Goal: Transaction & Acquisition: Purchase product/service

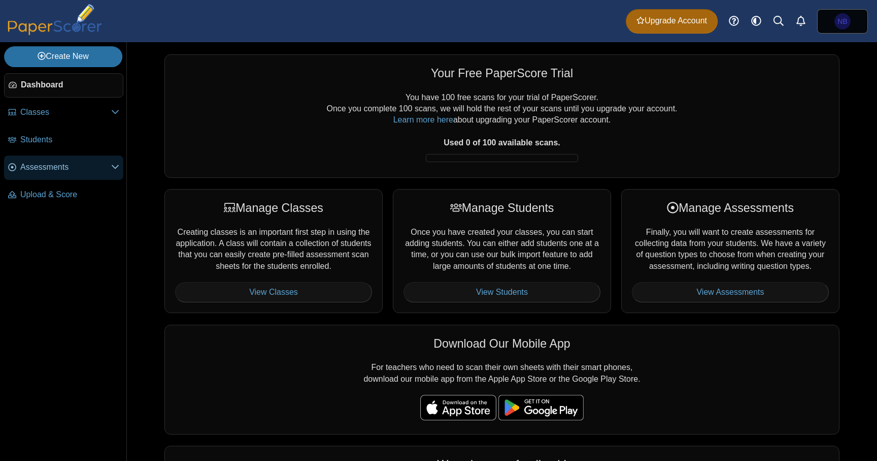
click at [74, 166] on span "Assessments" at bounding box center [65, 166] width 91 height 11
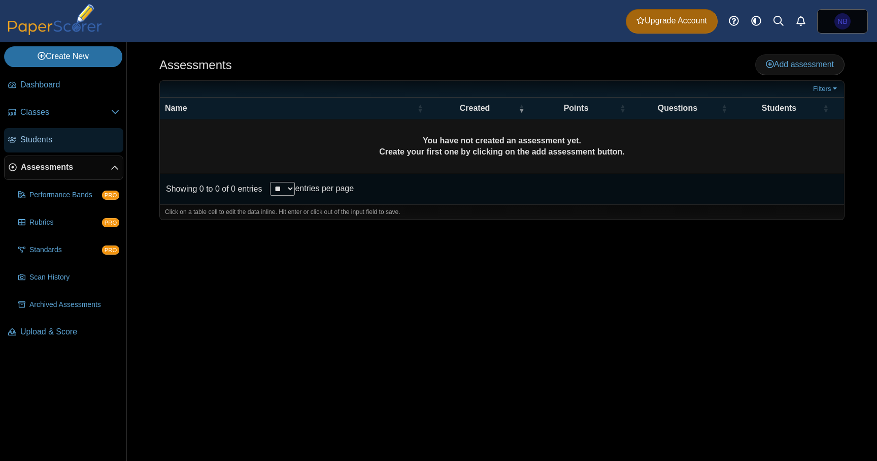
click at [57, 147] on link "Students" at bounding box center [63, 140] width 119 height 24
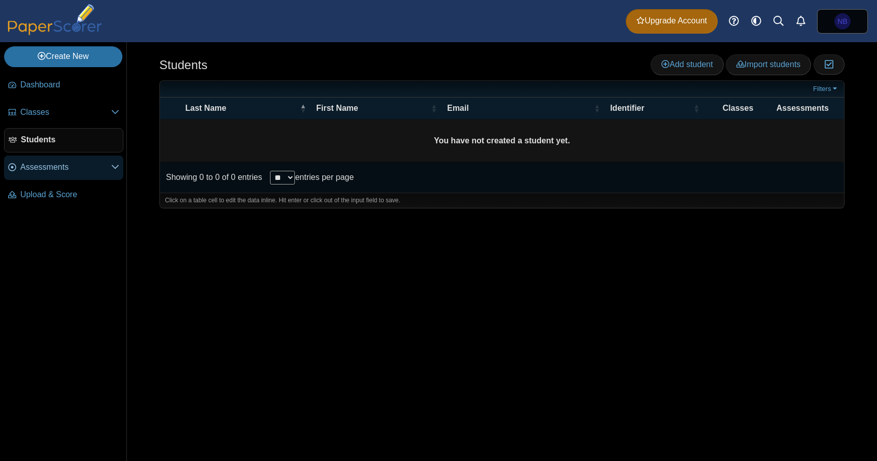
click at [53, 178] on link "Assessments" at bounding box center [63, 167] width 119 height 24
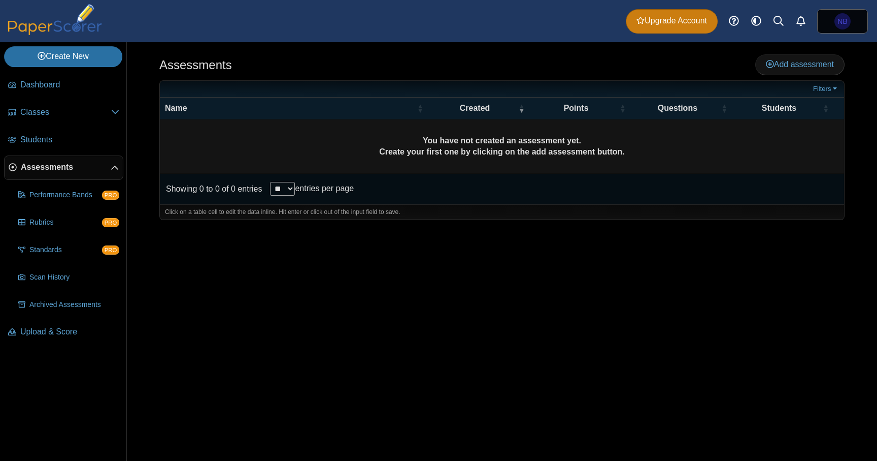
click at [678, 20] on span "Upgrade Account" at bounding box center [672, 20] width 71 height 11
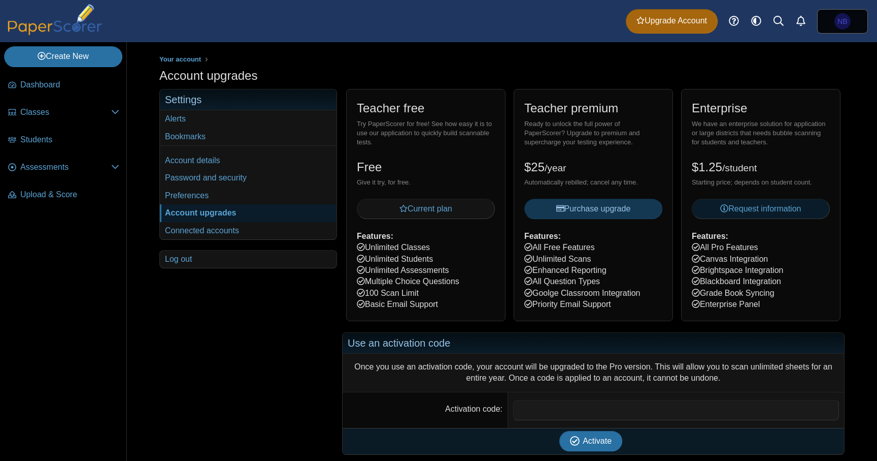
click at [749, 205] on span "Request information" at bounding box center [760, 208] width 81 height 9
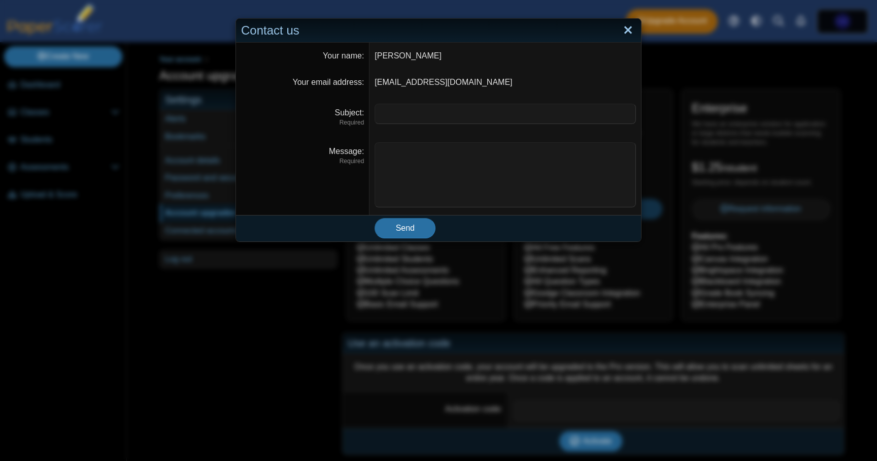
click at [626, 34] on link "Close" at bounding box center [628, 30] width 16 height 17
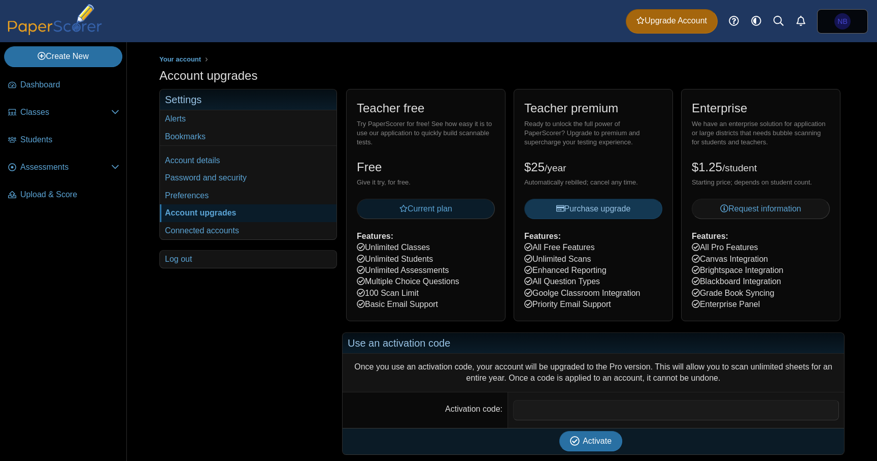
click at [443, 212] on span "Current plan" at bounding box center [426, 208] width 53 height 9
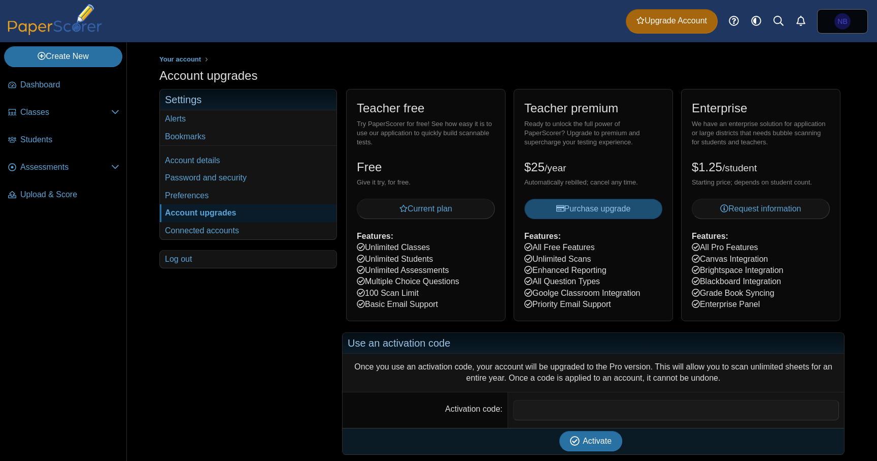
click at [565, 208] on span "Purchase upgrade" at bounding box center [593, 208] width 75 height 9
click at [782, 19] on icon at bounding box center [779, 21] width 10 height 10
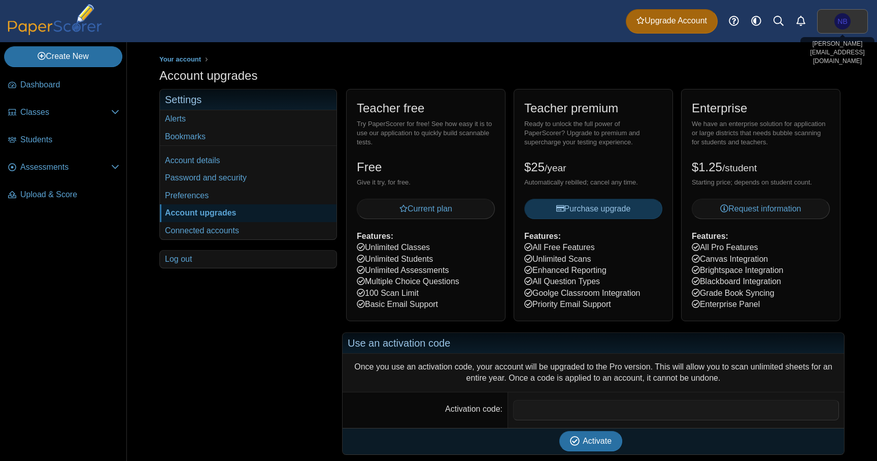
click at [835, 27] on link "NB" at bounding box center [842, 21] width 51 height 24
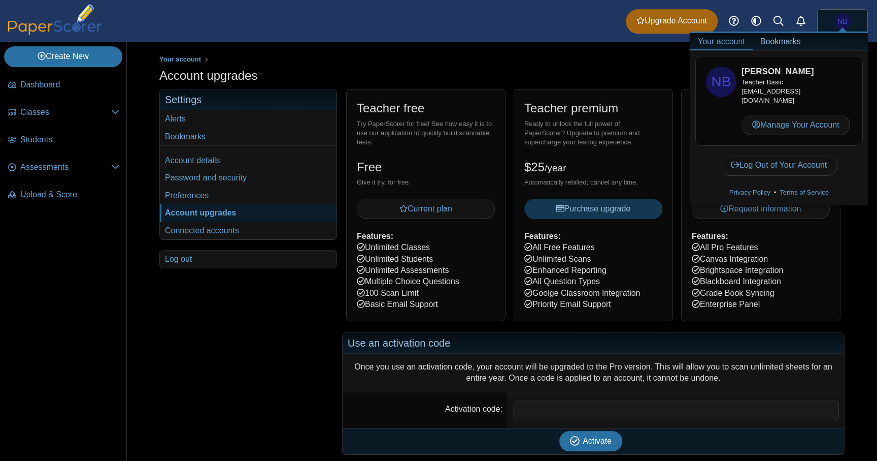
click at [588, 40] on div "Dashboard Classes Archived classes Students Assessments" at bounding box center [438, 21] width 877 height 42
